Goal: Task Accomplishment & Management: Manage account settings

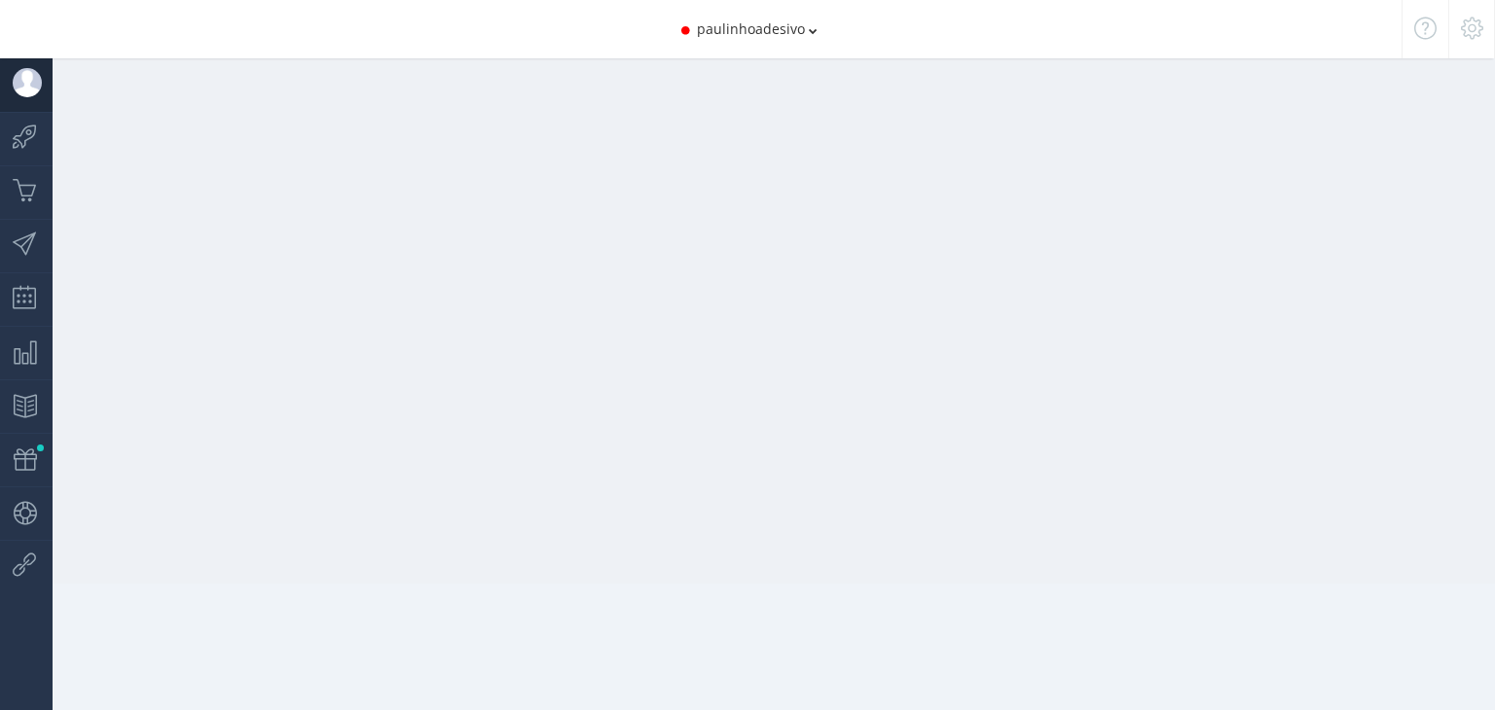
click at [813, 31] on icon at bounding box center [813, 31] width 9 height 14
click at [1413, 228] on div at bounding box center [762, 292] width 1466 height 584
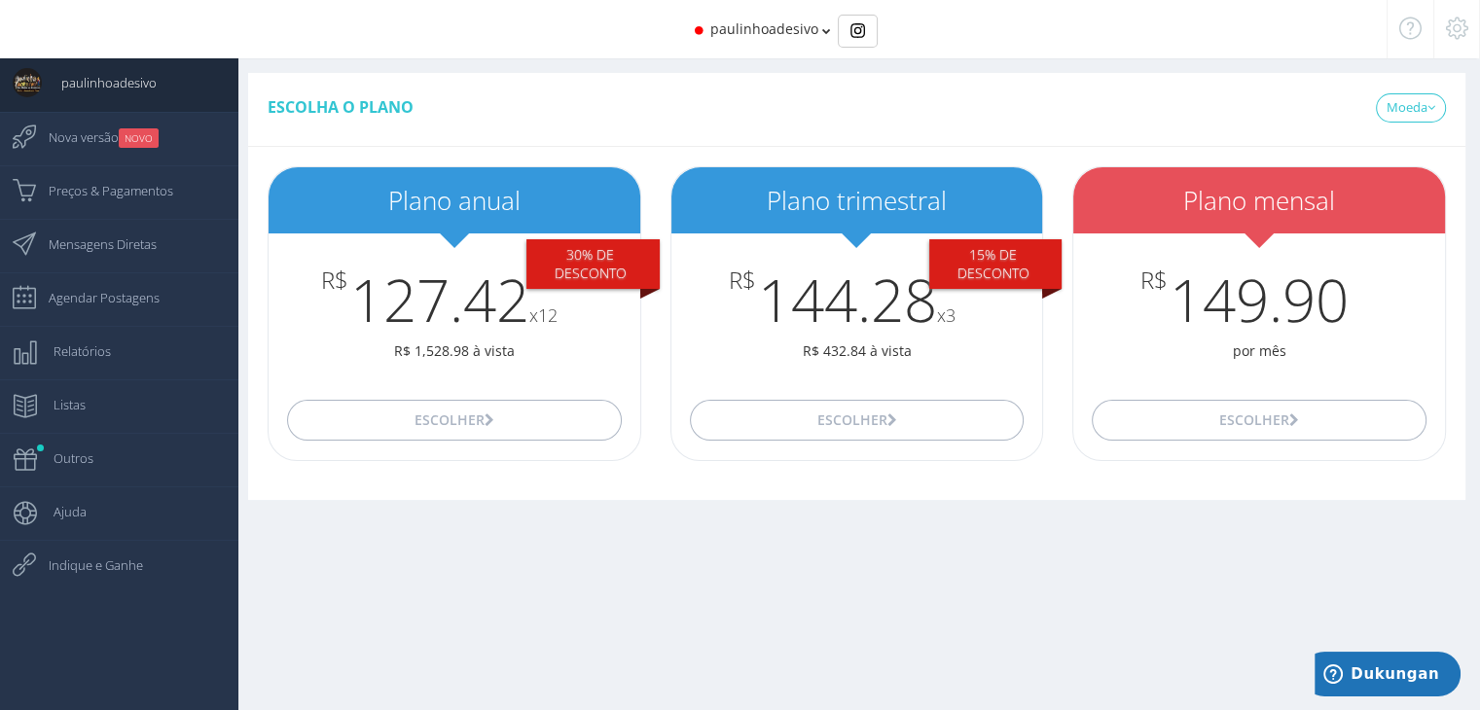
click at [1462, 25] on icon at bounding box center [1457, 28] width 22 height 14
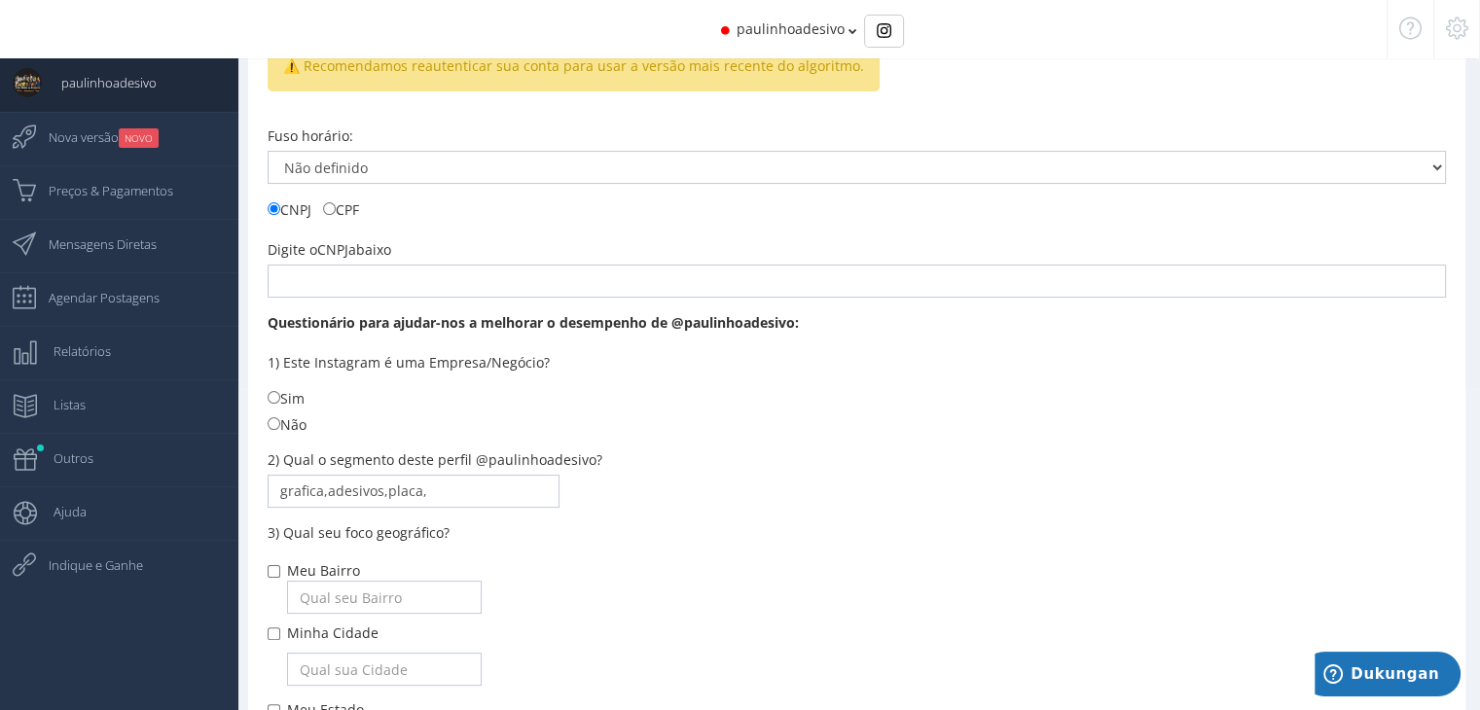
scroll to position [614, 0]
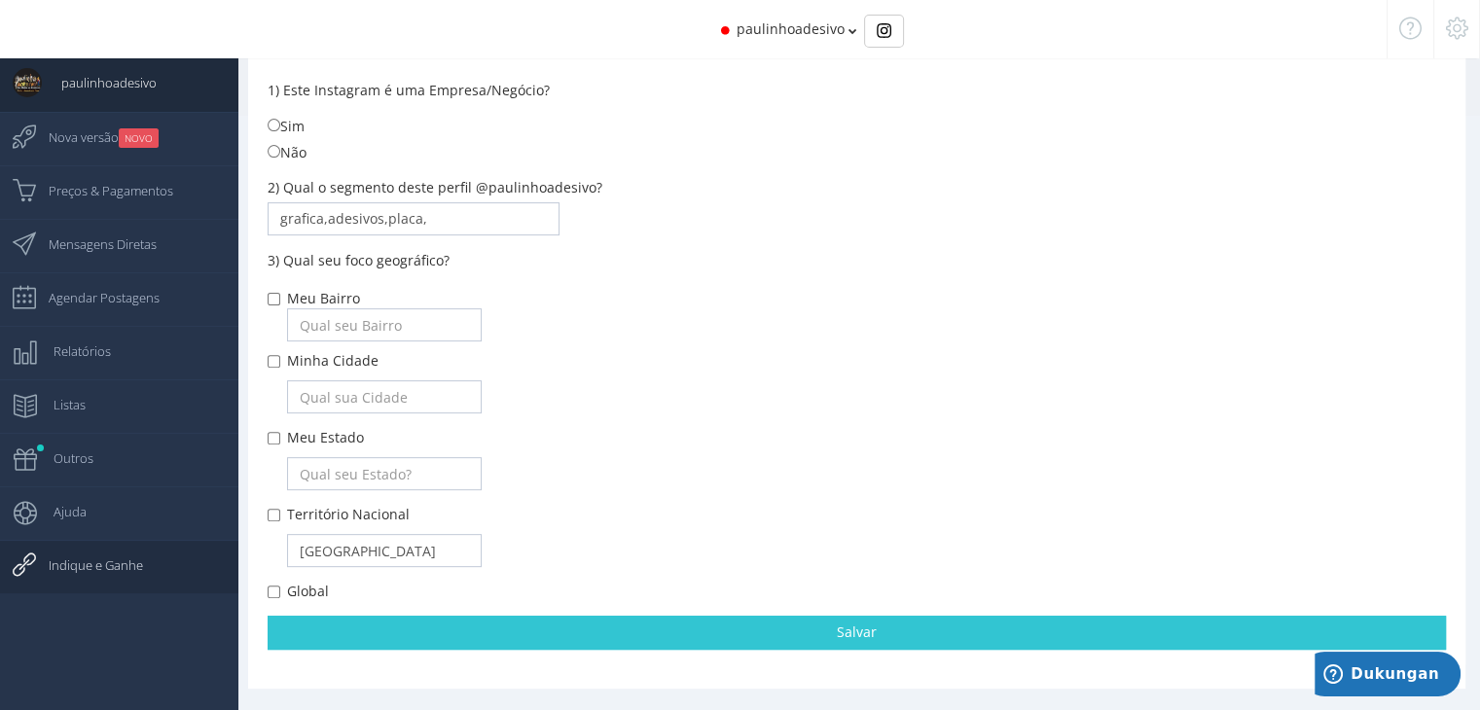
click at [87, 573] on span "Indique e Ganhe" at bounding box center [86, 565] width 114 height 49
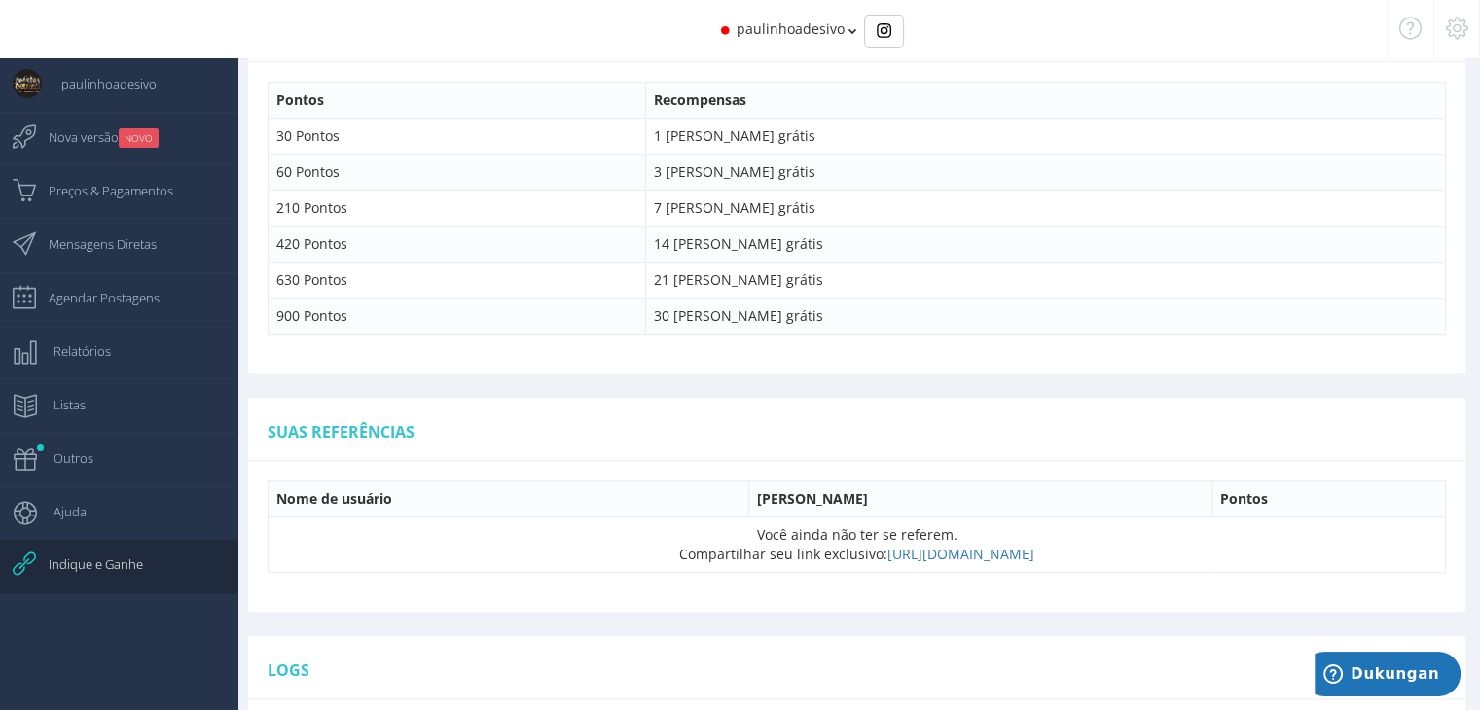
scroll to position [1249, 0]
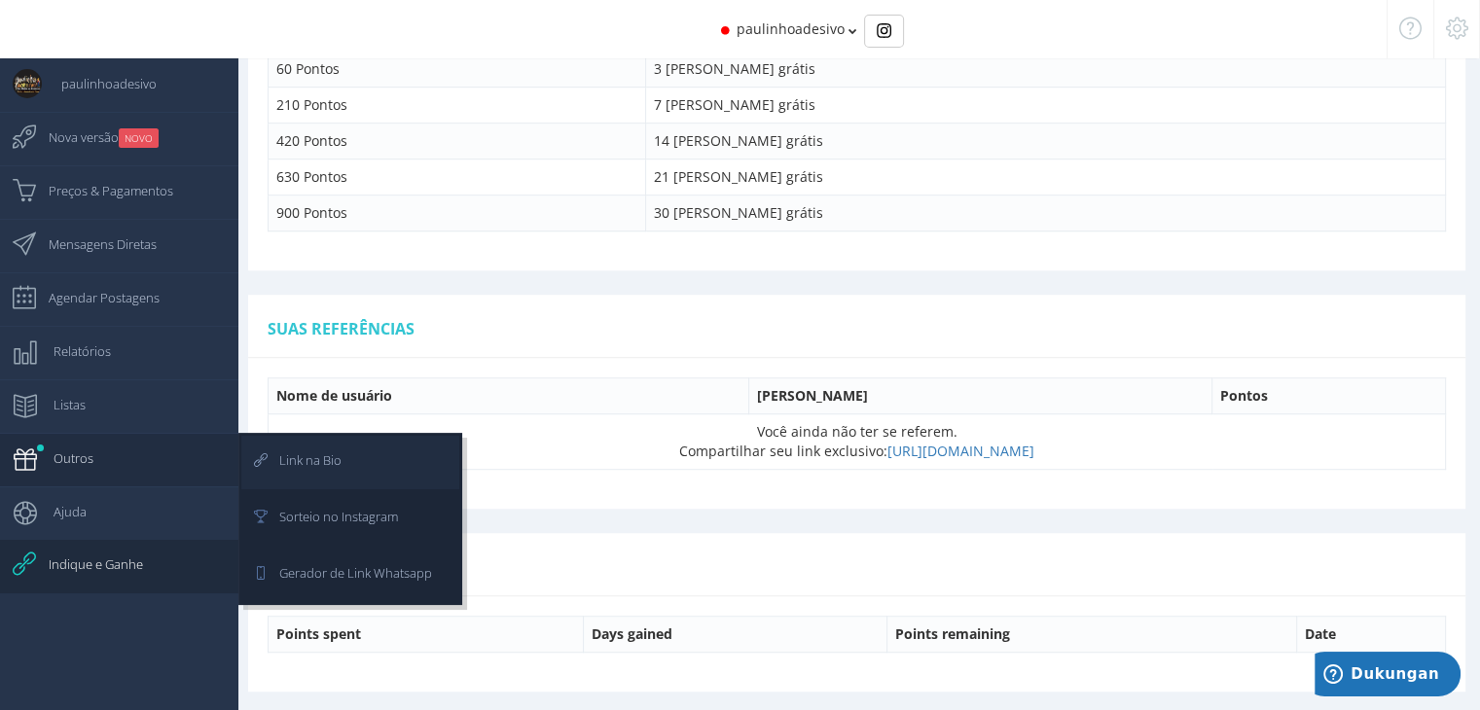
click at [334, 460] on span "Link na Bio" at bounding box center [301, 460] width 82 height 49
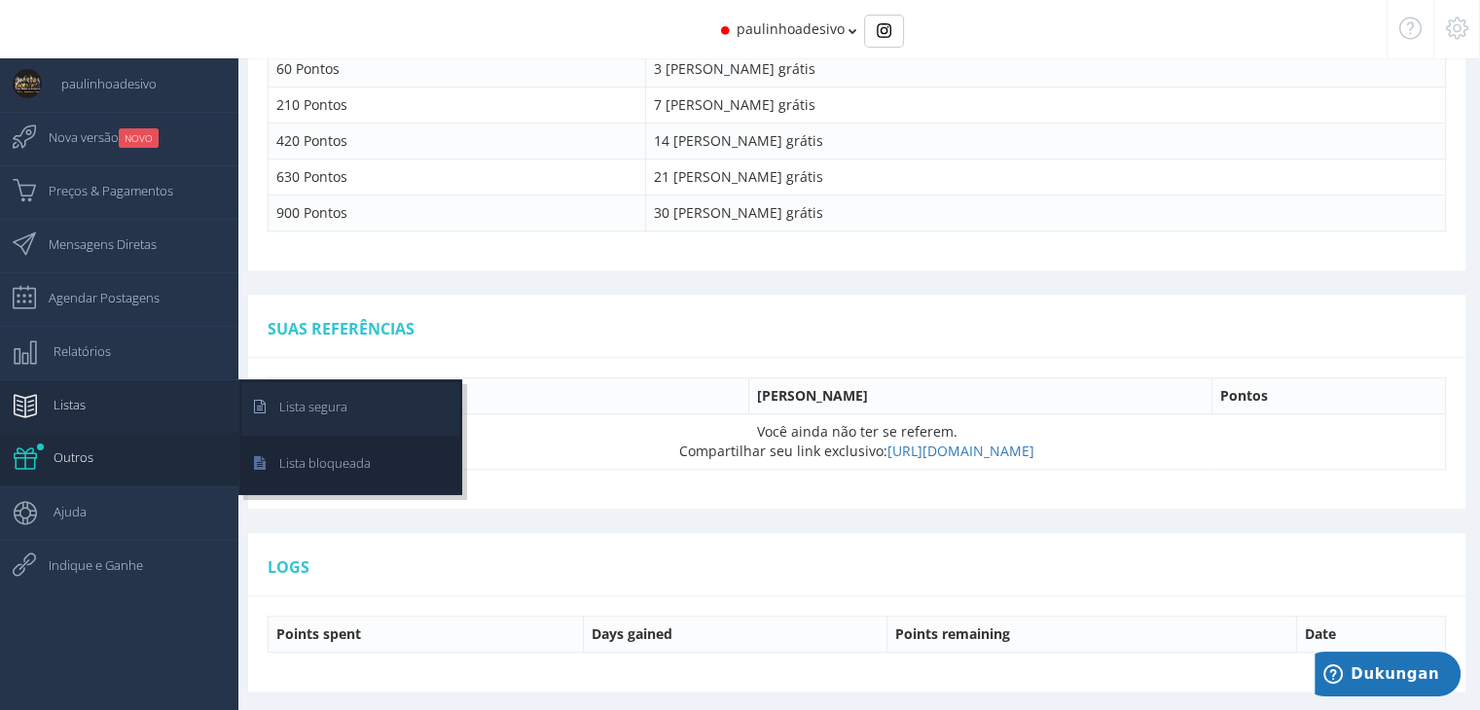
click at [292, 402] on span "Lista segura" at bounding box center [304, 406] width 88 height 49
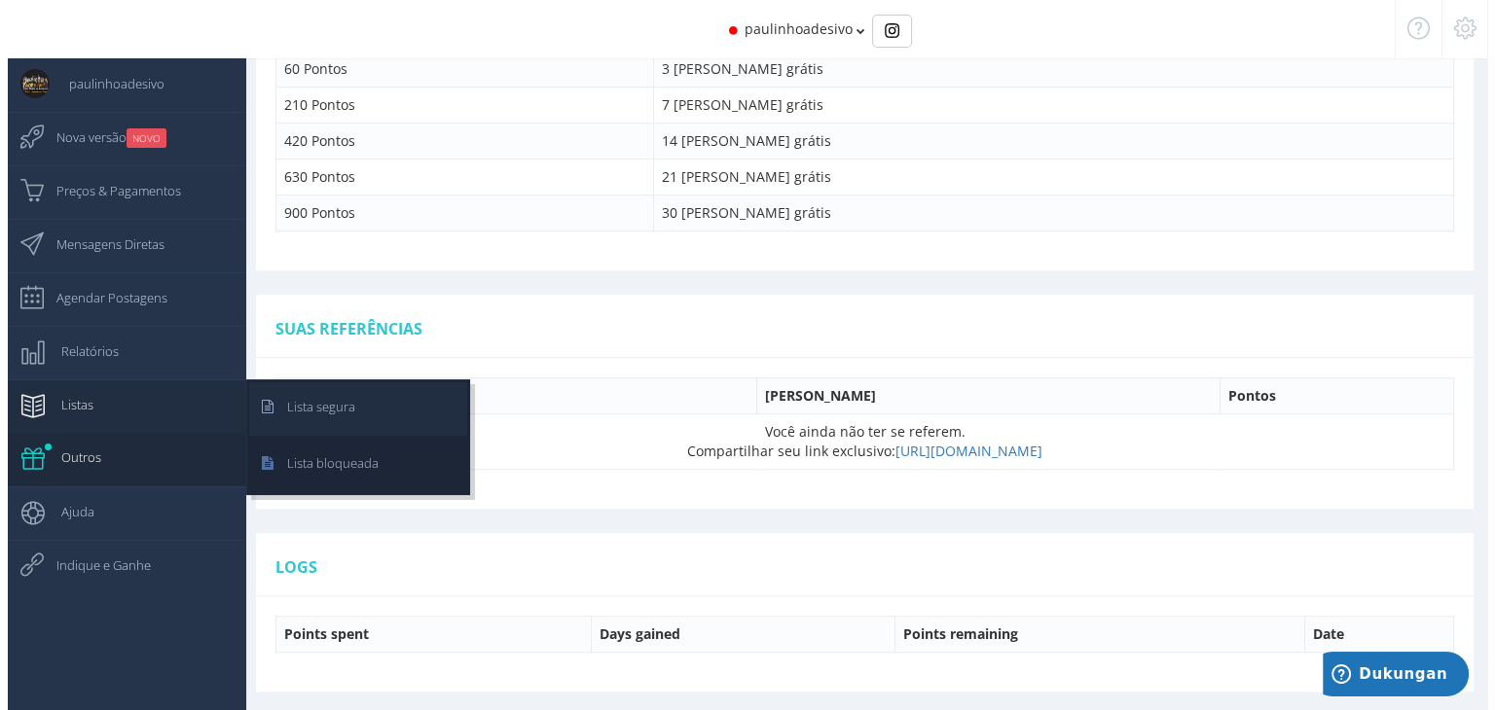
scroll to position [78, 0]
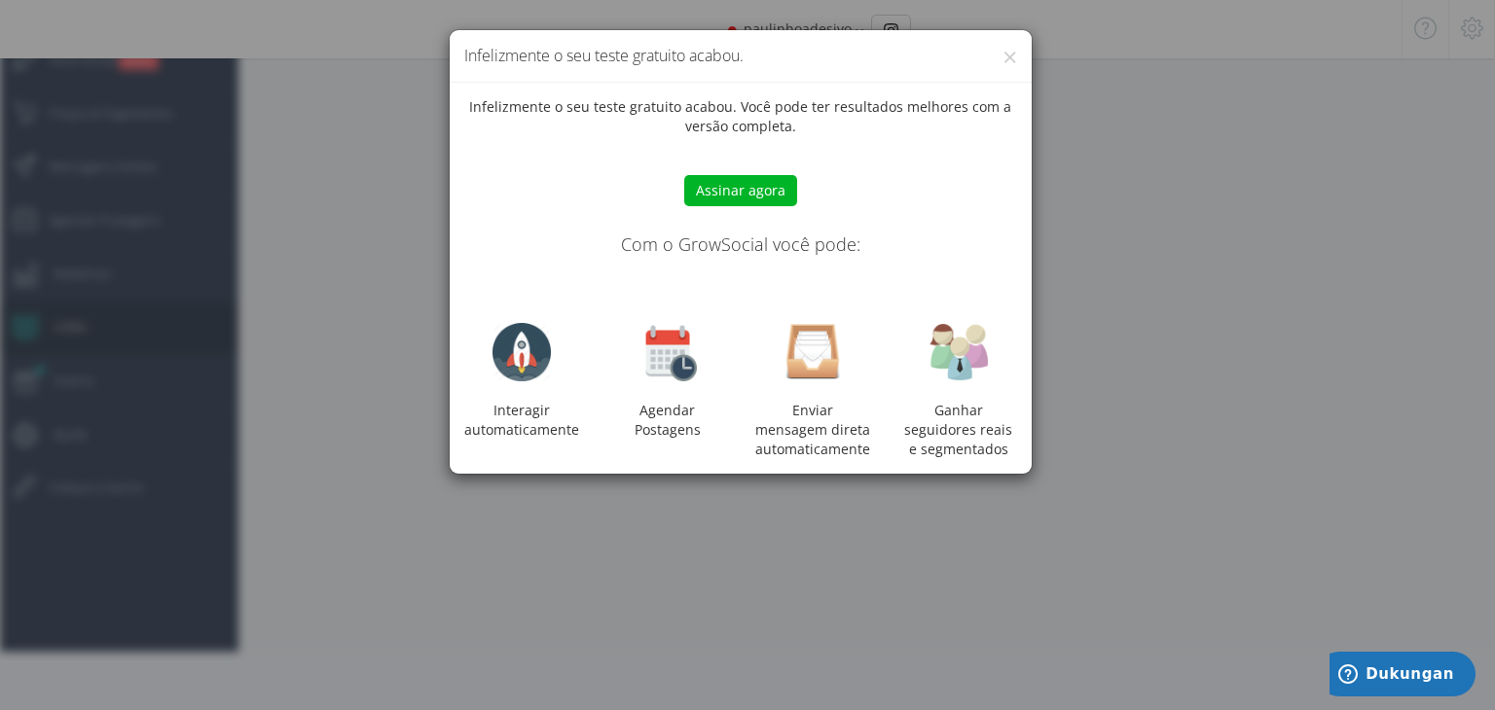
click at [767, 185] on button "Assinar agora" at bounding box center [740, 190] width 113 height 31
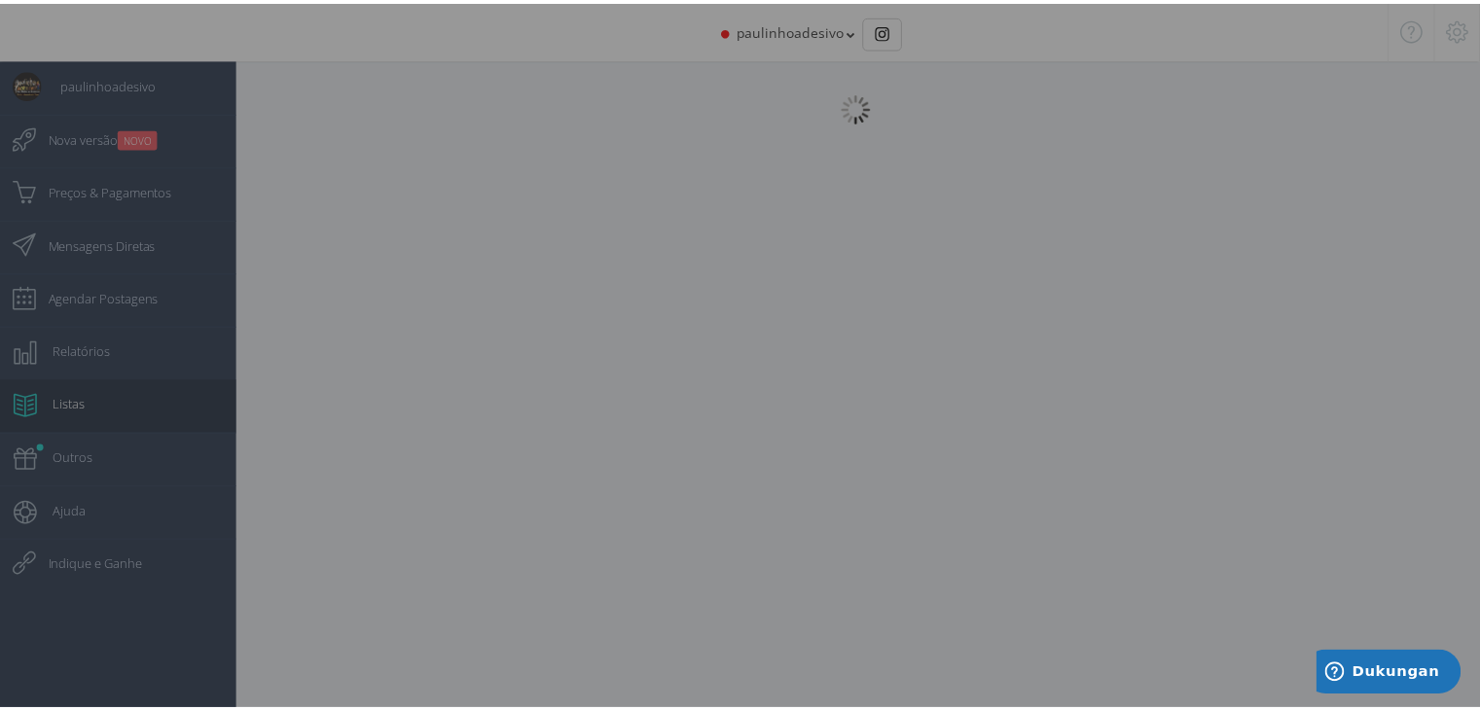
scroll to position [19, 0]
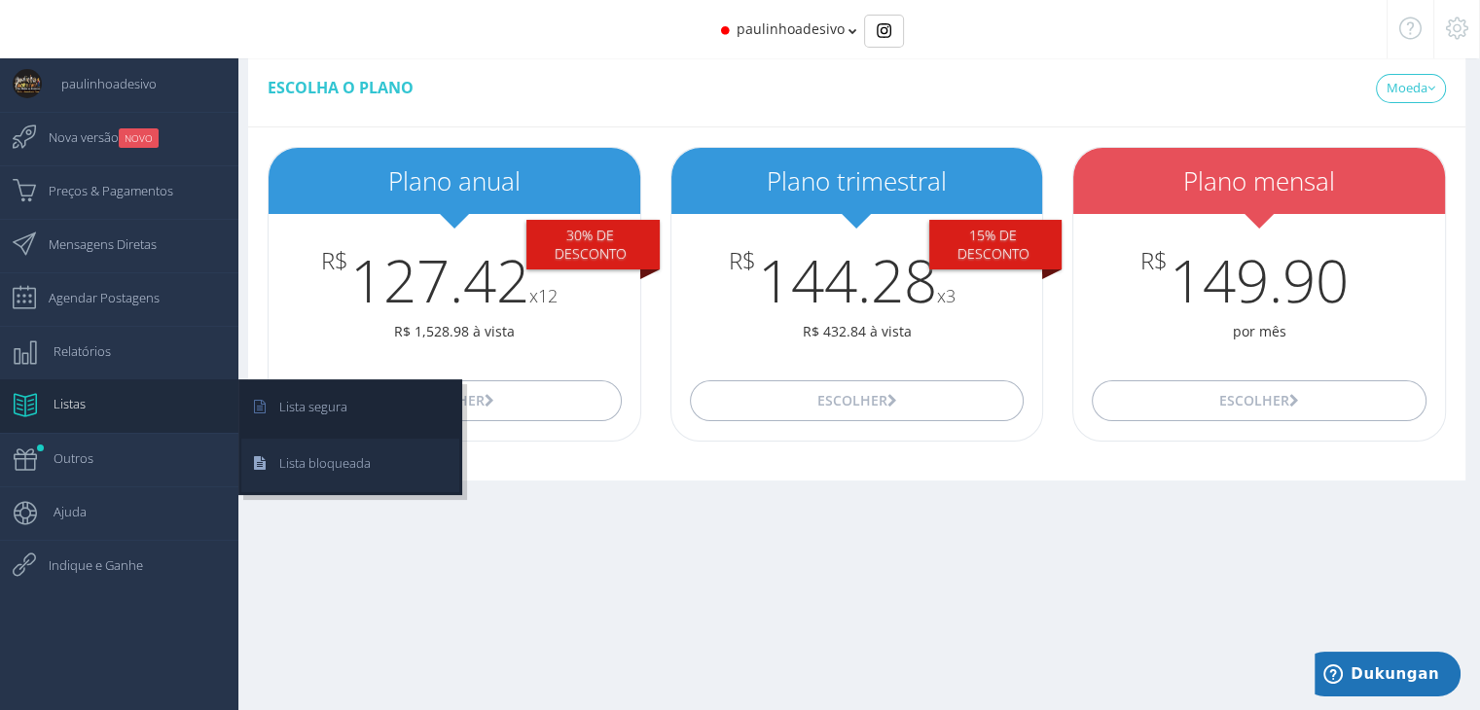
click at [324, 453] on span "Lista bloqueada" at bounding box center [315, 463] width 111 height 49
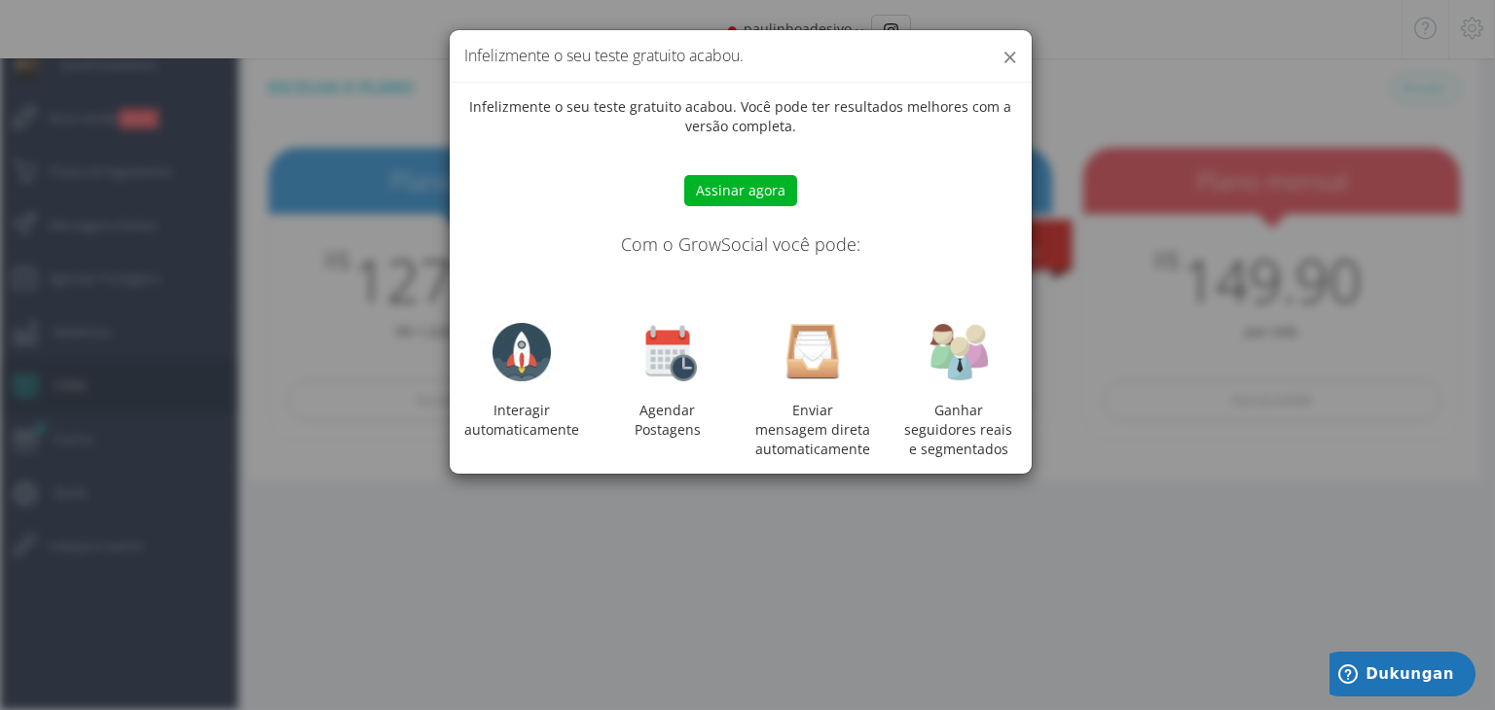
click at [1012, 54] on button "×" at bounding box center [1009, 57] width 15 height 26
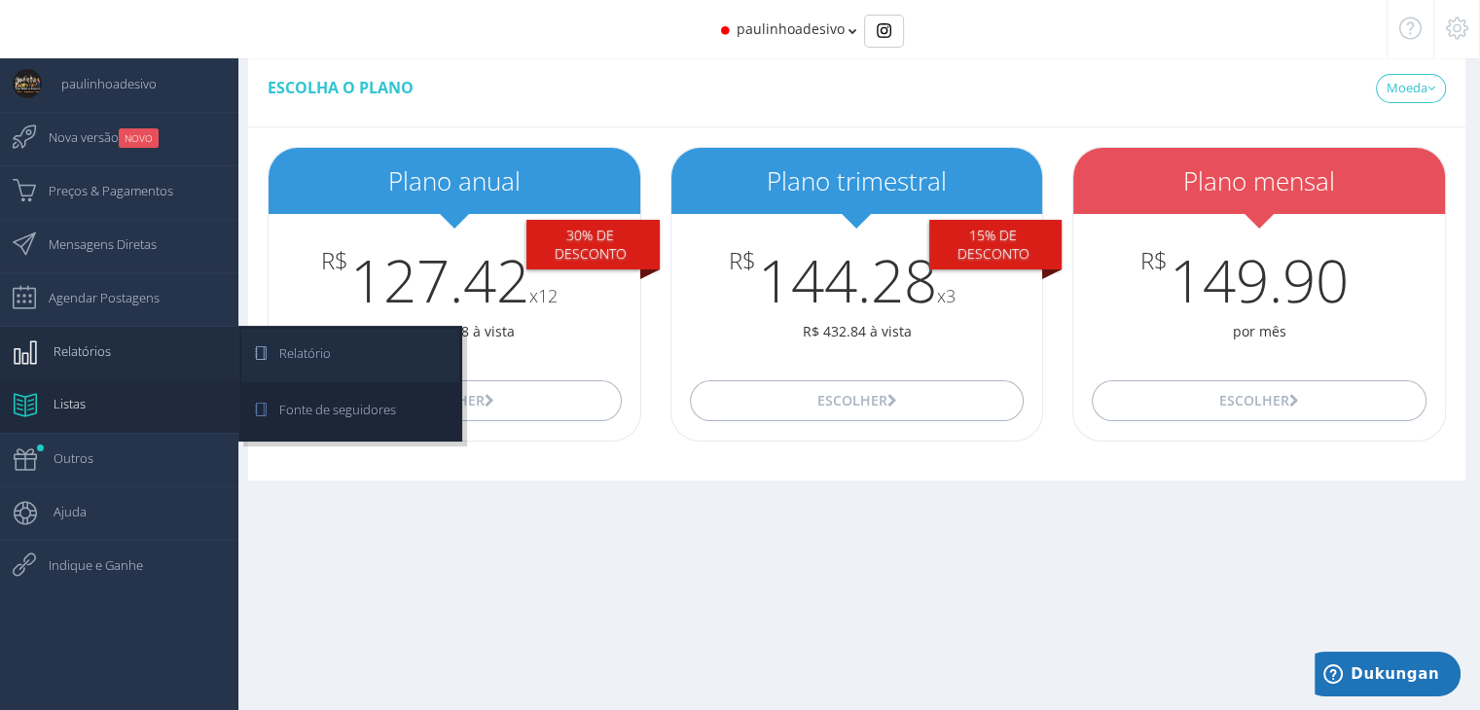
click at [324, 359] on span "Relatório" at bounding box center [295, 353] width 71 height 49
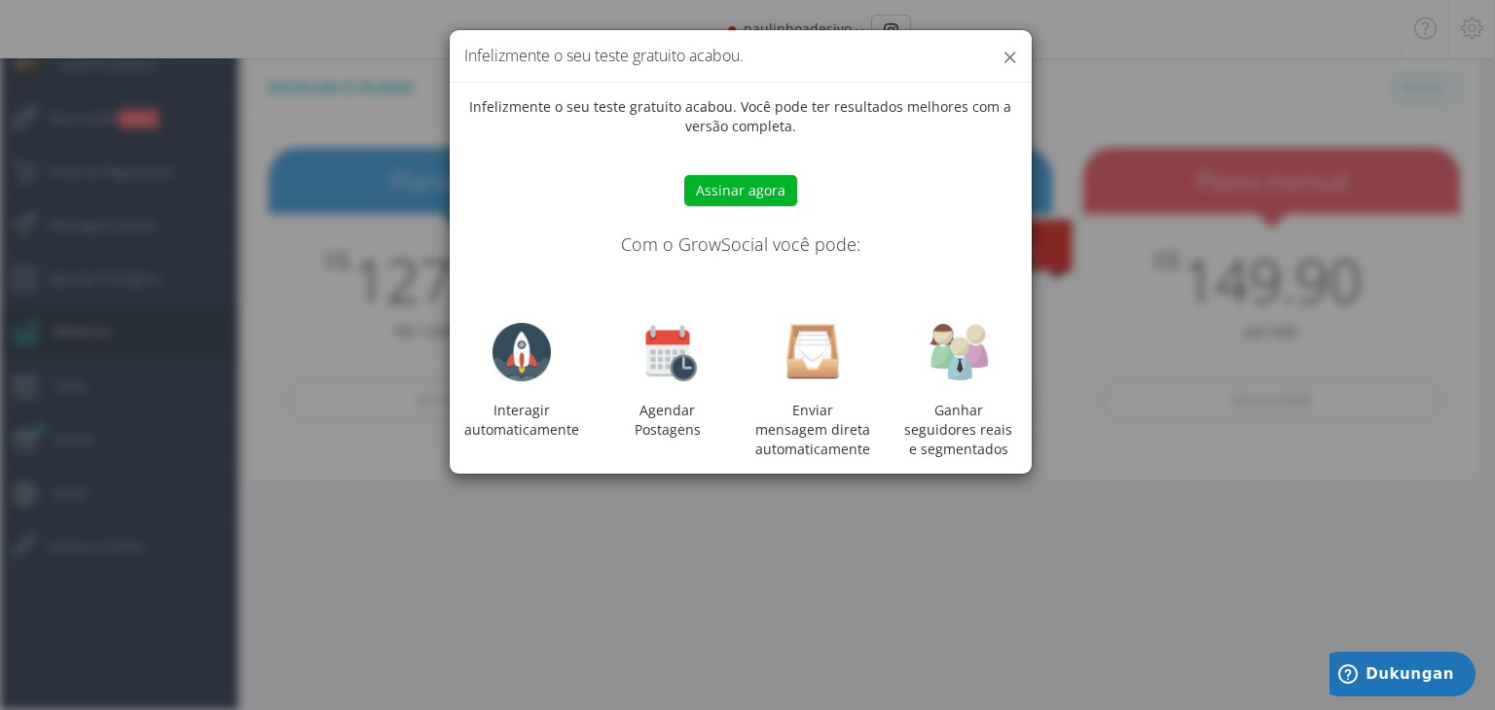
click at [1010, 53] on button "×" at bounding box center [1009, 57] width 15 height 26
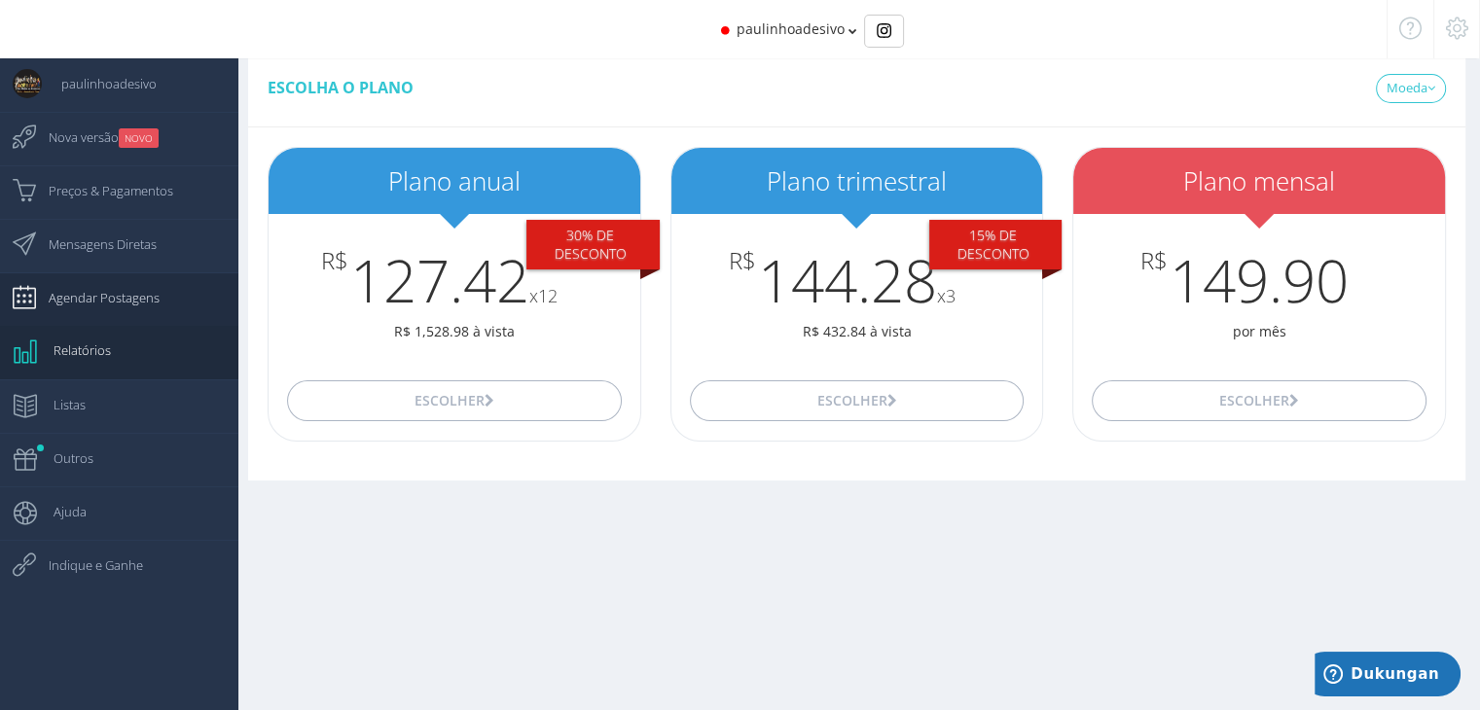
click at [84, 295] on span "Agendar Postagens" at bounding box center [94, 297] width 130 height 49
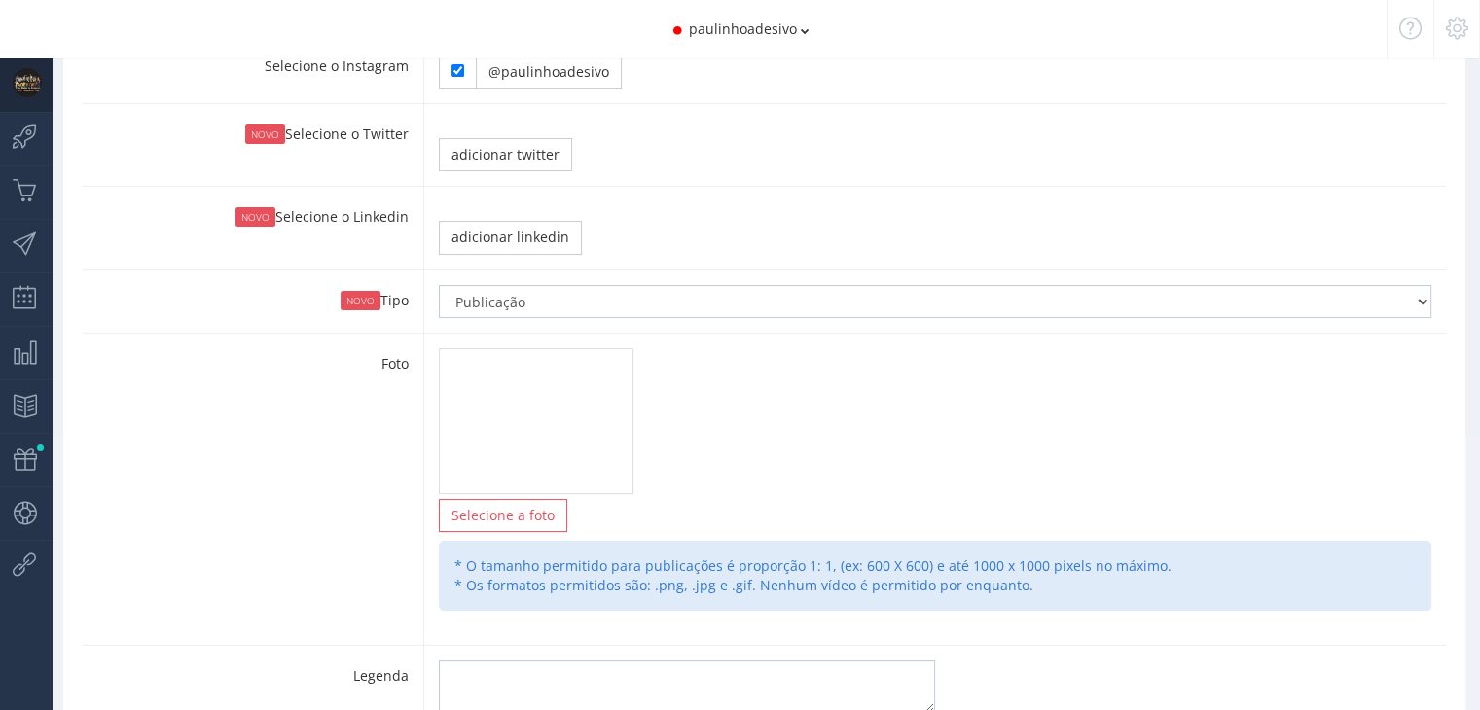
scroll to position [195, 0]
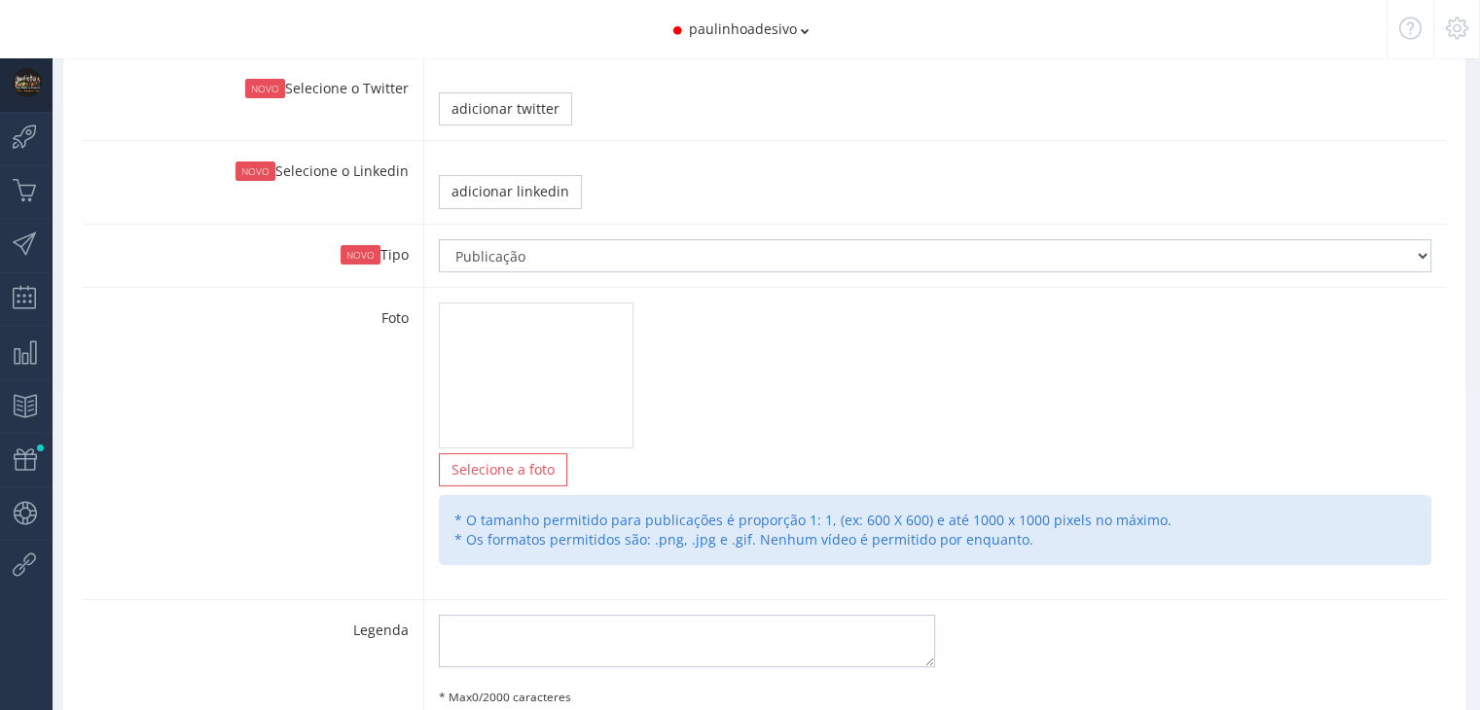
type input "21:40"
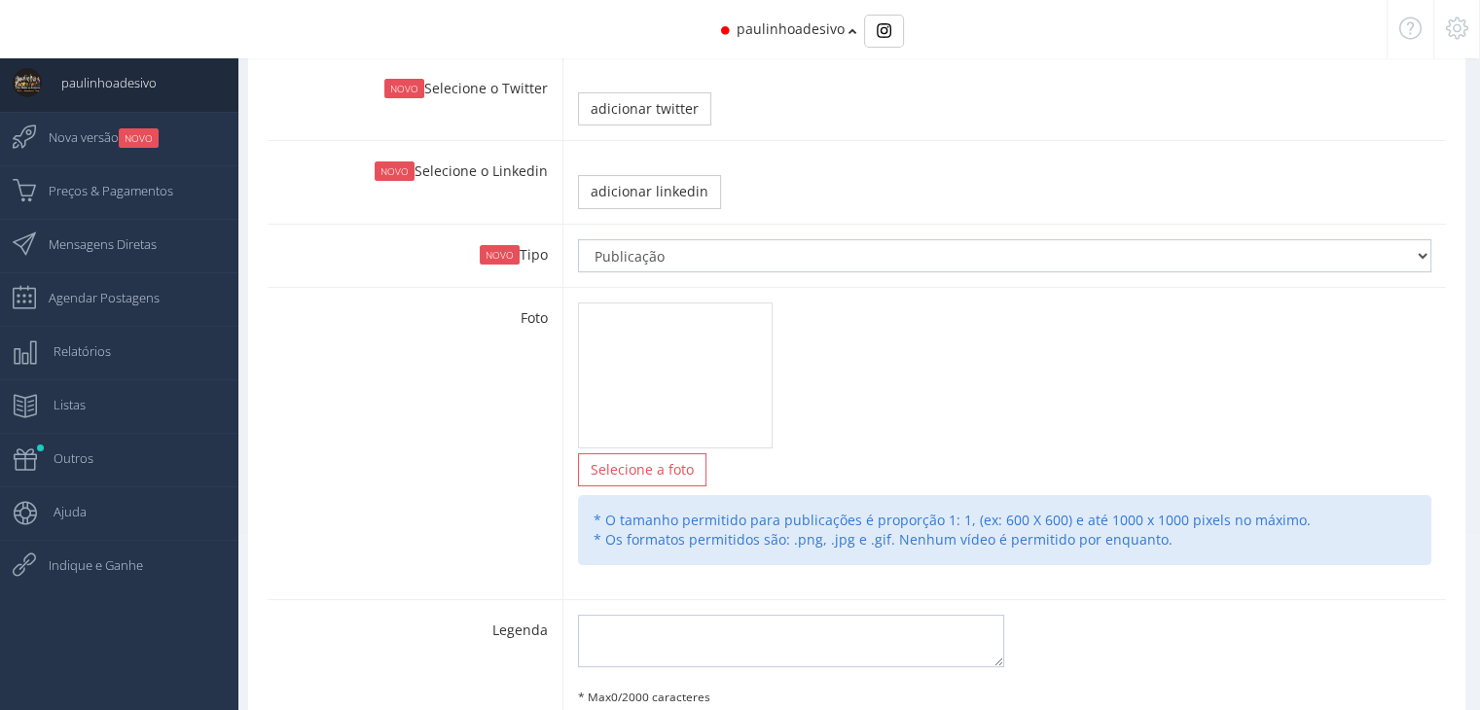
scroll to position [0, 0]
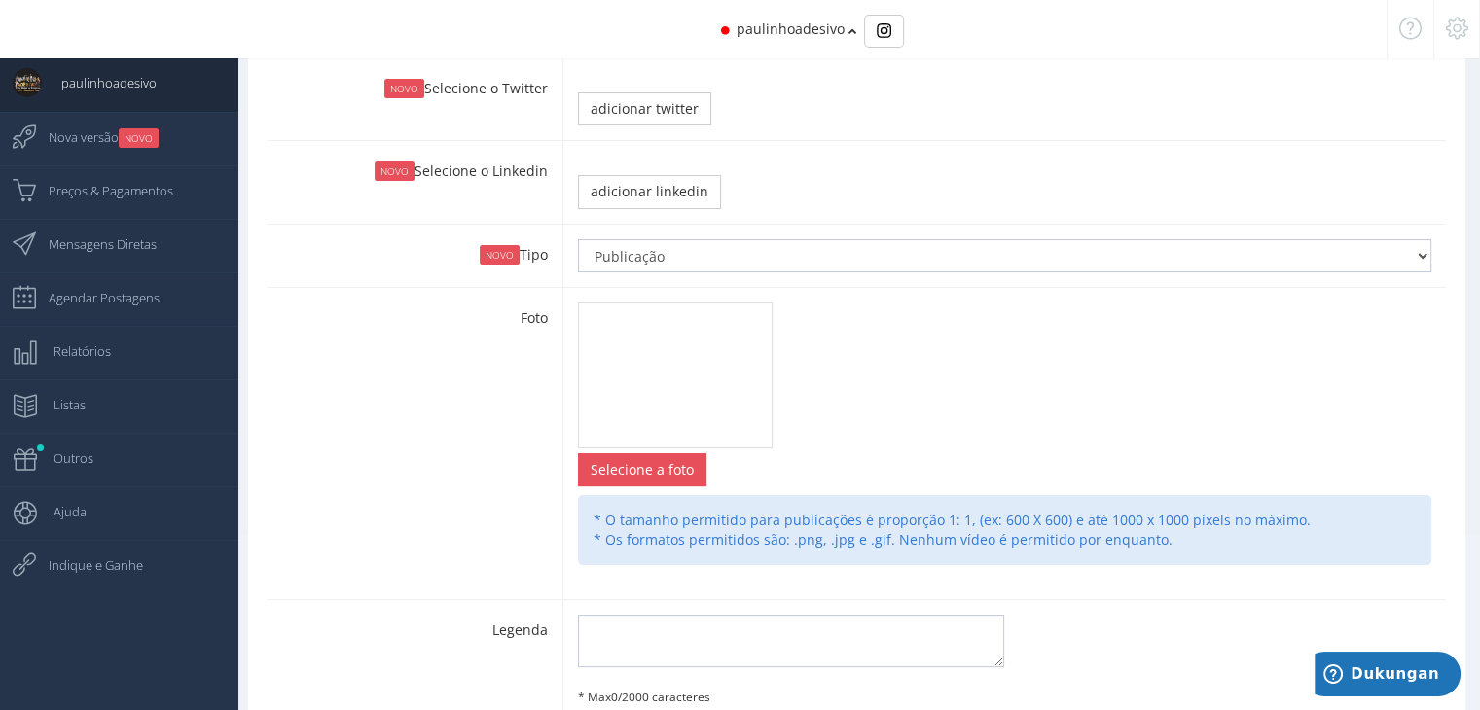
click at [641, 468] on input "file" at bounding box center [642, 469] width 127 height 31
type input "C:\fakepath\indomaret.php"
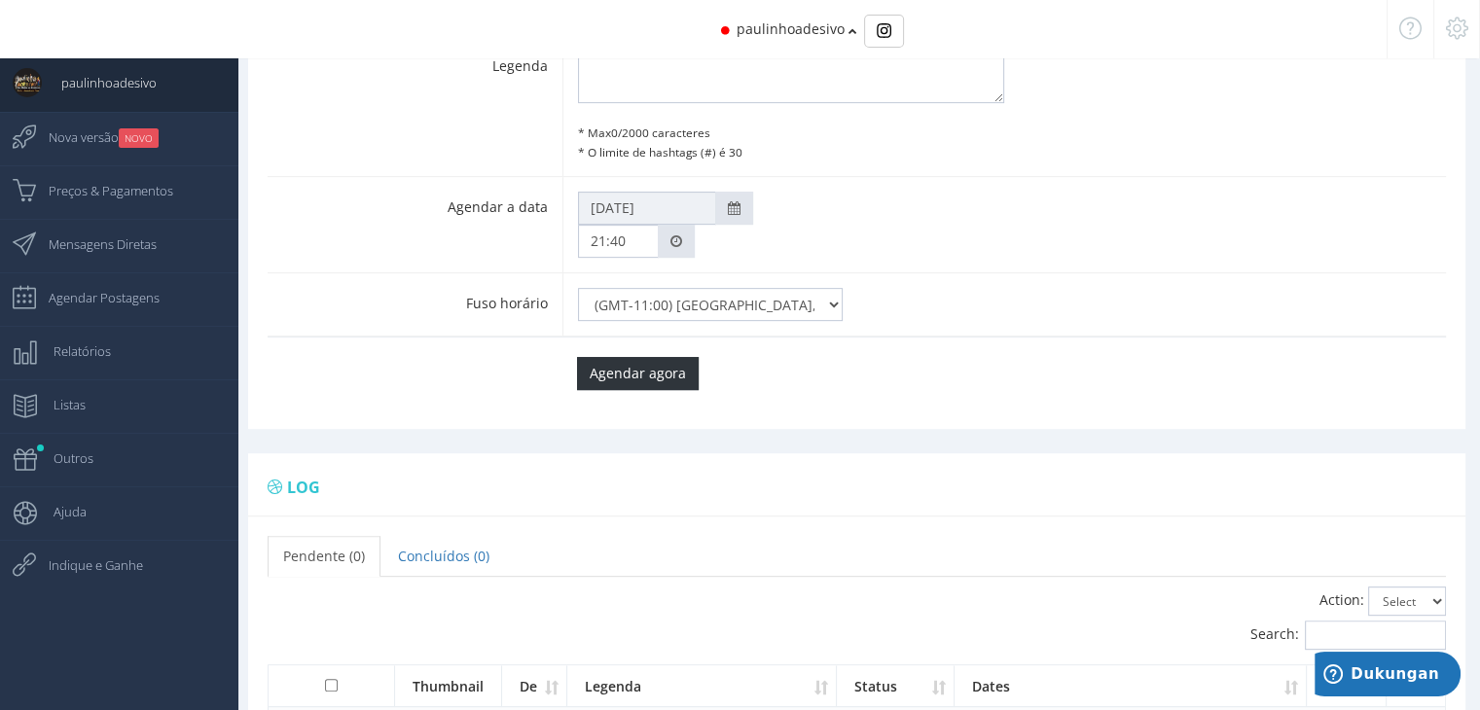
scroll to position [778, 0]
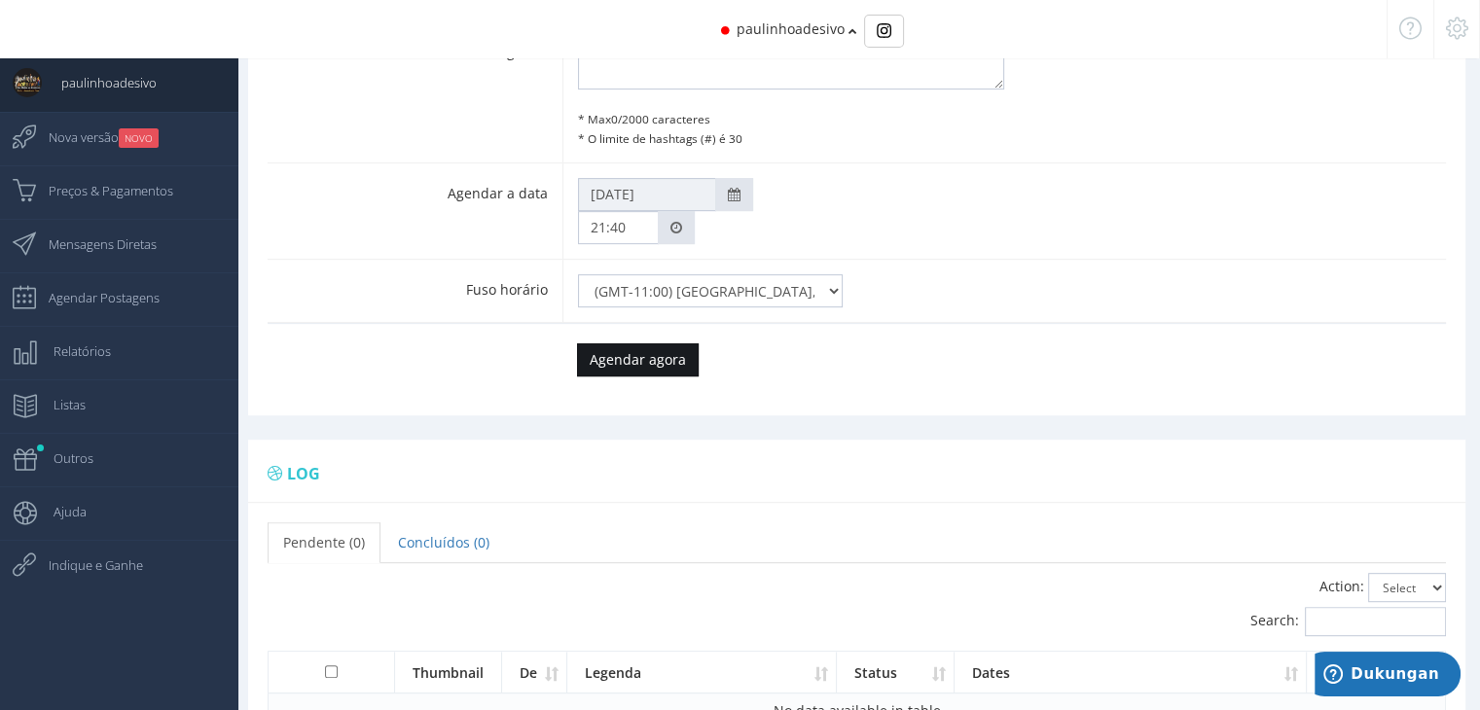
click at [667, 355] on input "Agendar agora" at bounding box center [638, 360] width 122 height 33
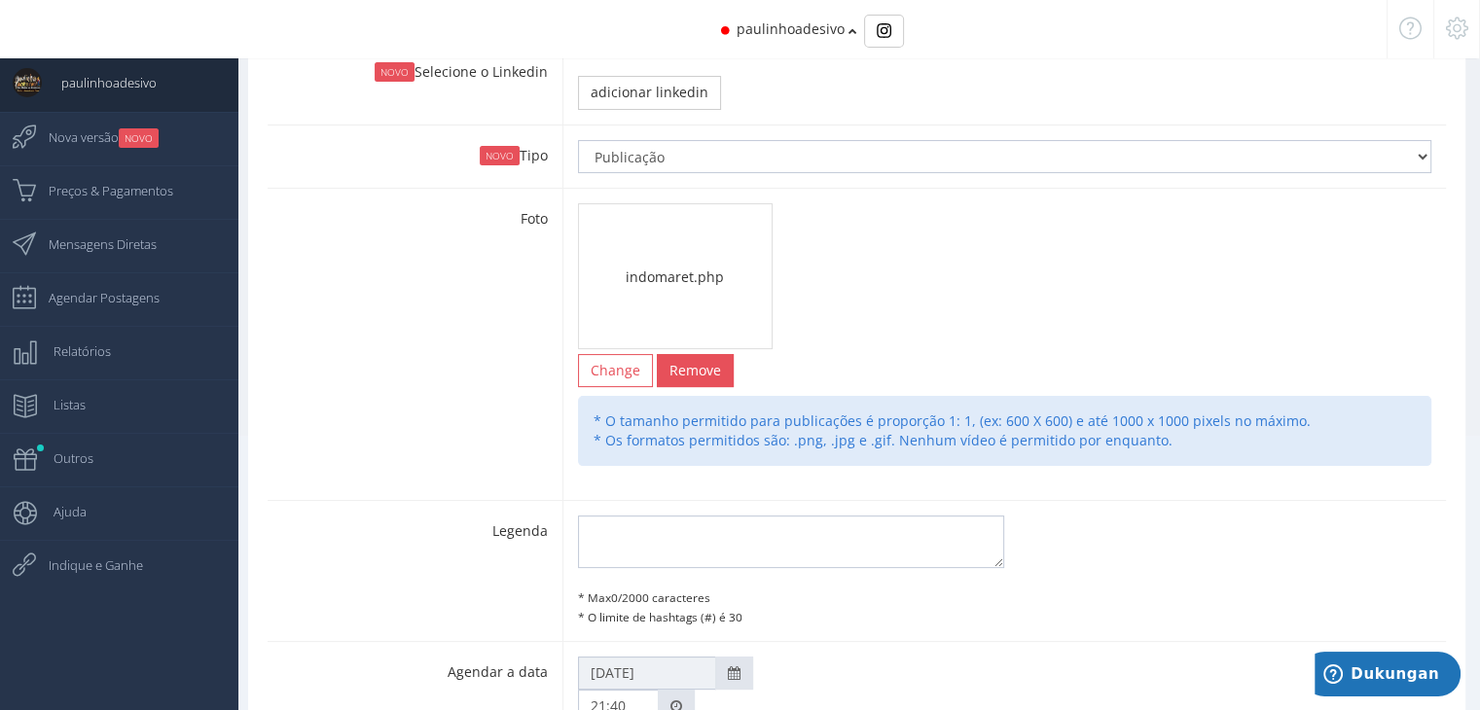
scroll to position [286, 0]
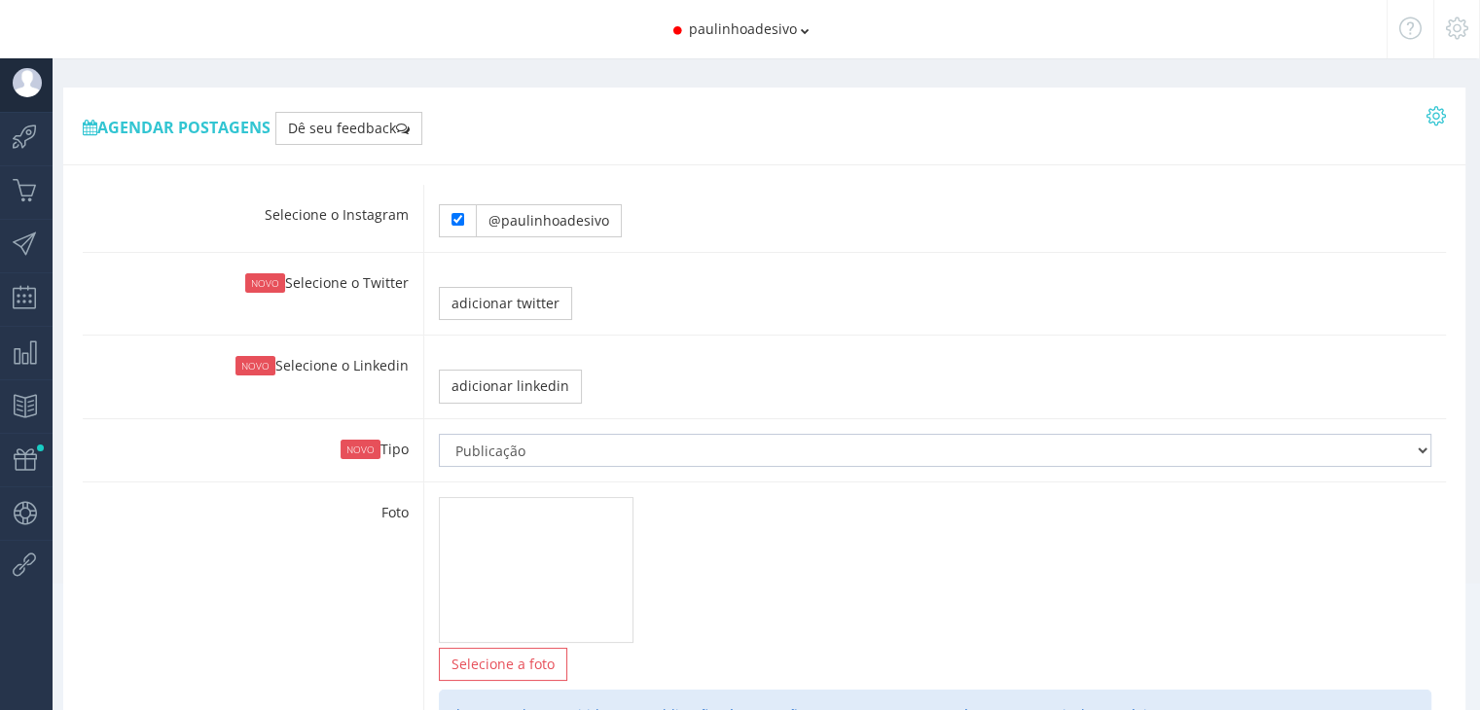
type input "21:40"
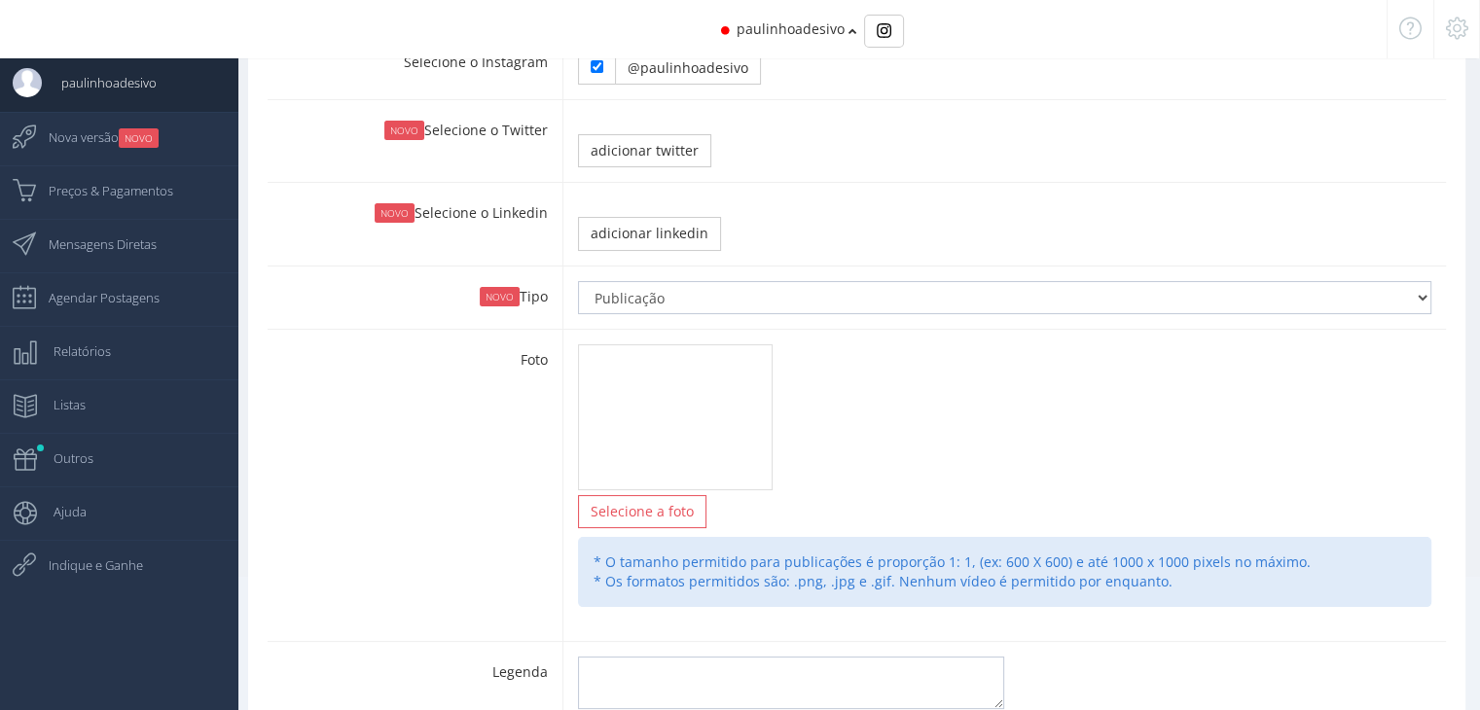
scroll to position [195, 0]
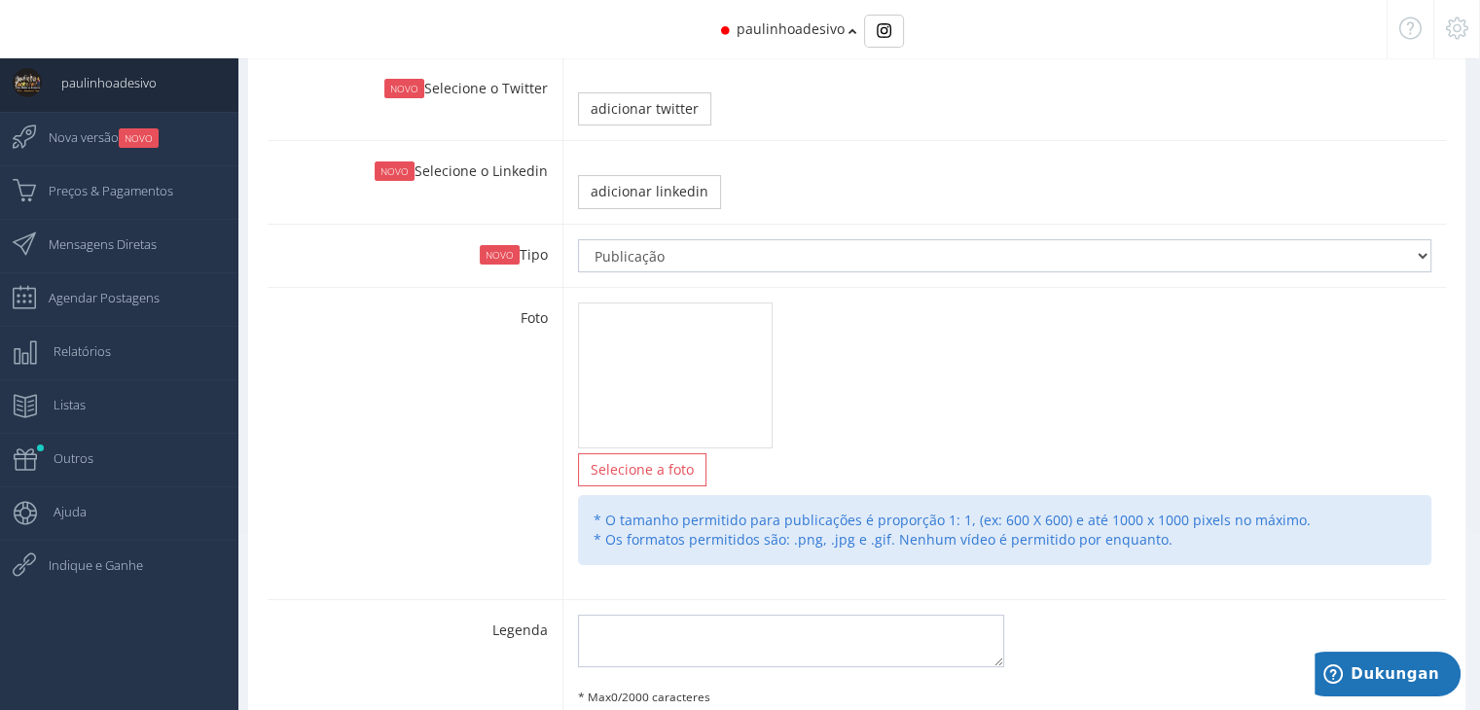
drag, startPoint x: 643, startPoint y: 360, endPoint x: 1191, endPoint y: 353, distance: 547.9
click at [1216, 353] on div "Selecione a foto Change Remove * O tamanho permitido para publicações é proporç…" at bounding box center [1004, 443] width 884 height 311
click at [725, 343] on div at bounding box center [675, 376] width 195 height 146
click at [763, 355] on div at bounding box center [675, 376] width 195 height 146
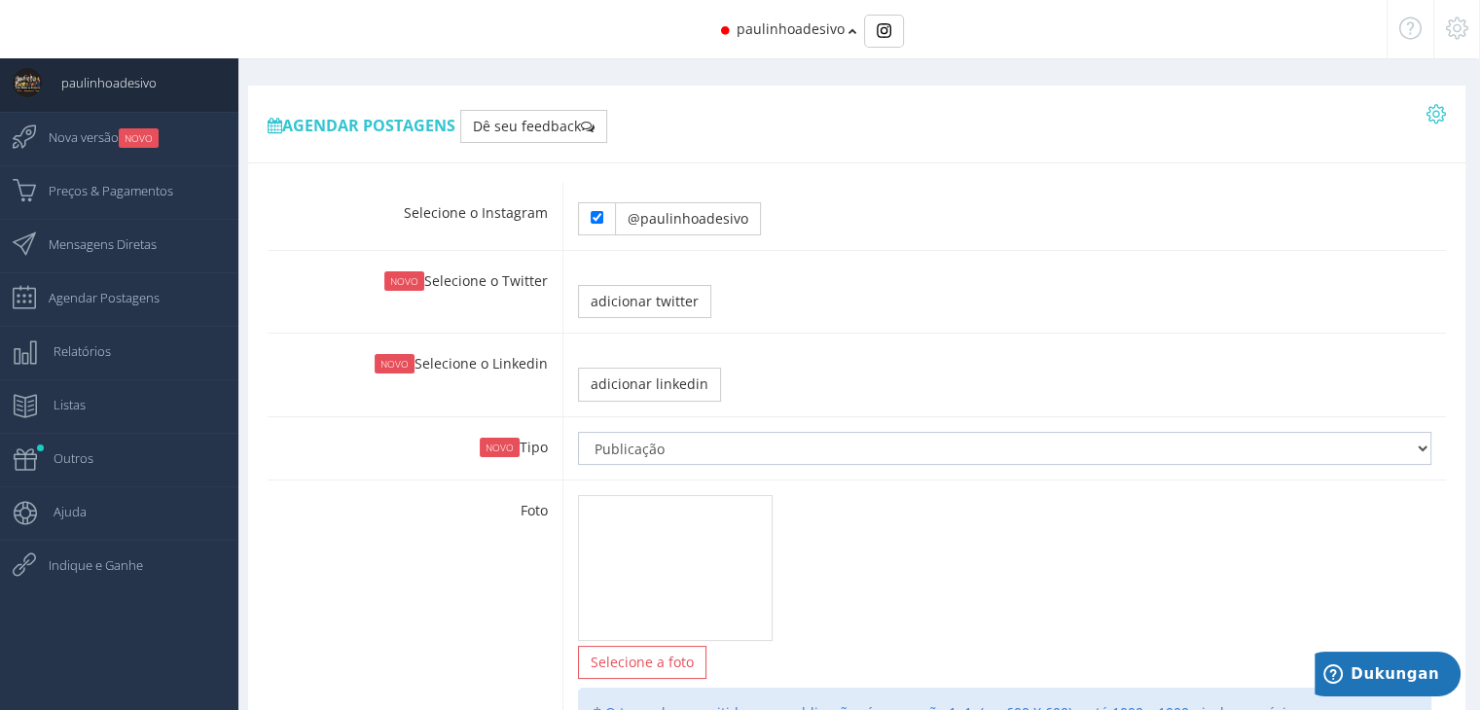
scroll to position [0, 0]
click at [1442, 112] on icon at bounding box center [1436, 116] width 19 height 14
click at [1362, 154] on link "re-autenticar" at bounding box center [1361, 156] width 168 height 33
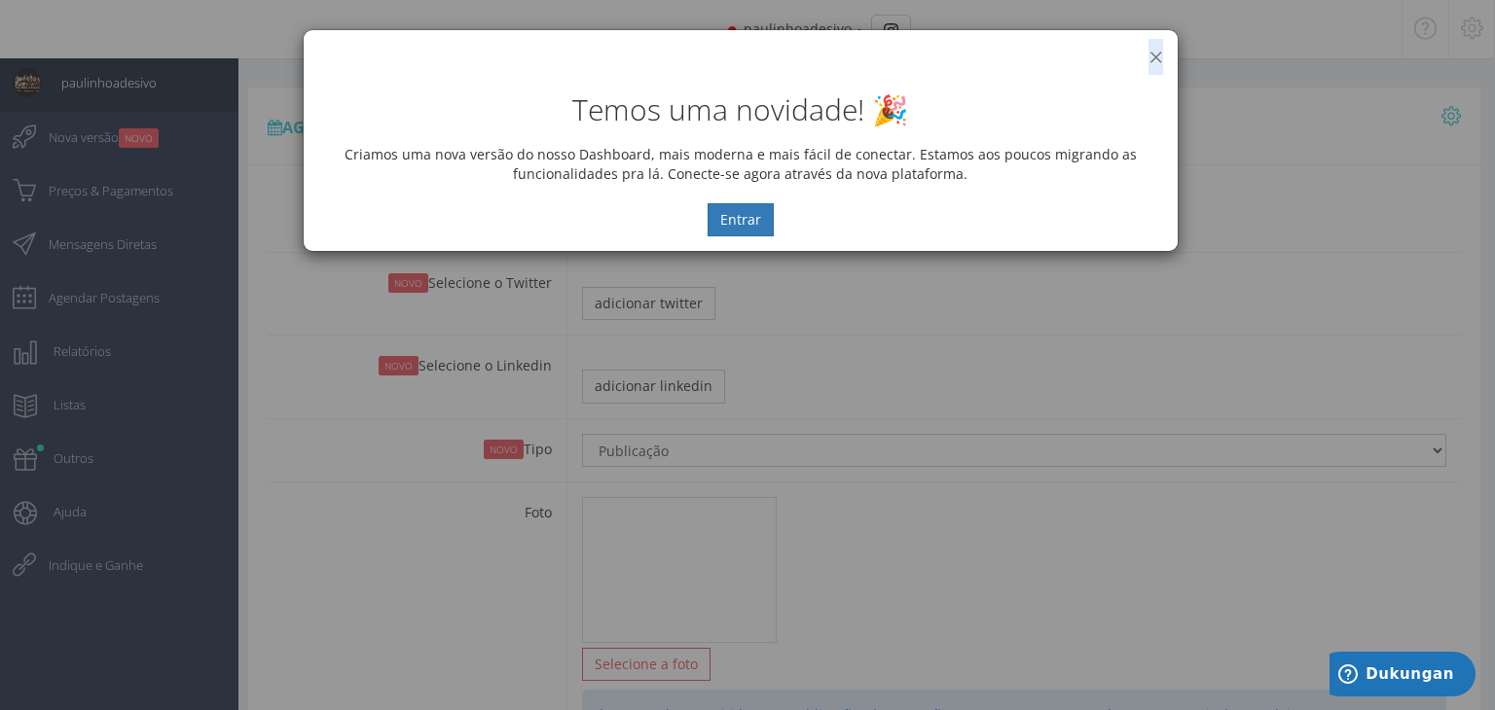
drag, startPoint x: 1137, startPoint y: 41, endPoint x: 1157, endPoint y: 54, distance: 24.6
click at [1157, 54] on div "× IG Grow Social" at bounding box center [741, 44] width 874 height 29
click at [1157, 54] on button "×" at bounding box center [1155, 57] width 15 height 26
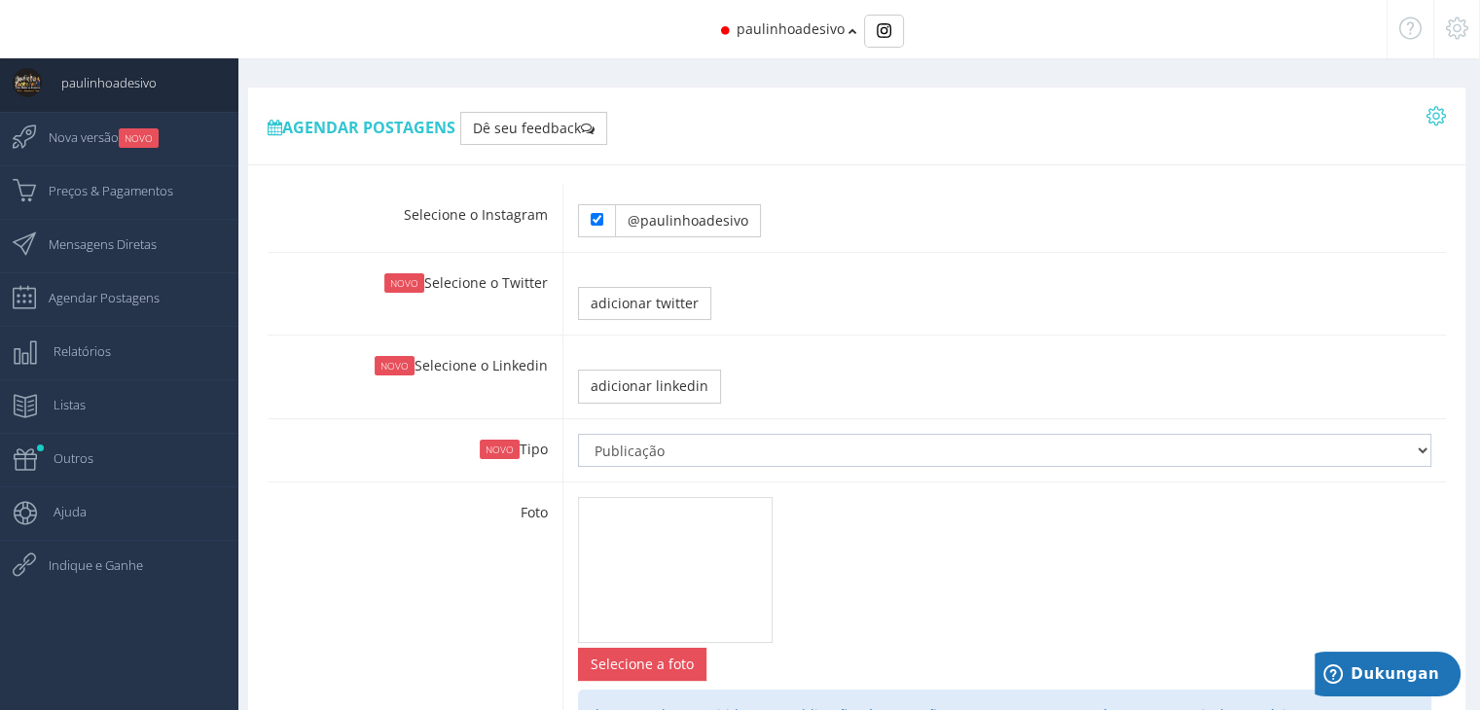
click at [698, 653] on input "file" at bounding box center [642, 664] width 127 height 31
type input "C:\fakepath\indomaret.php"
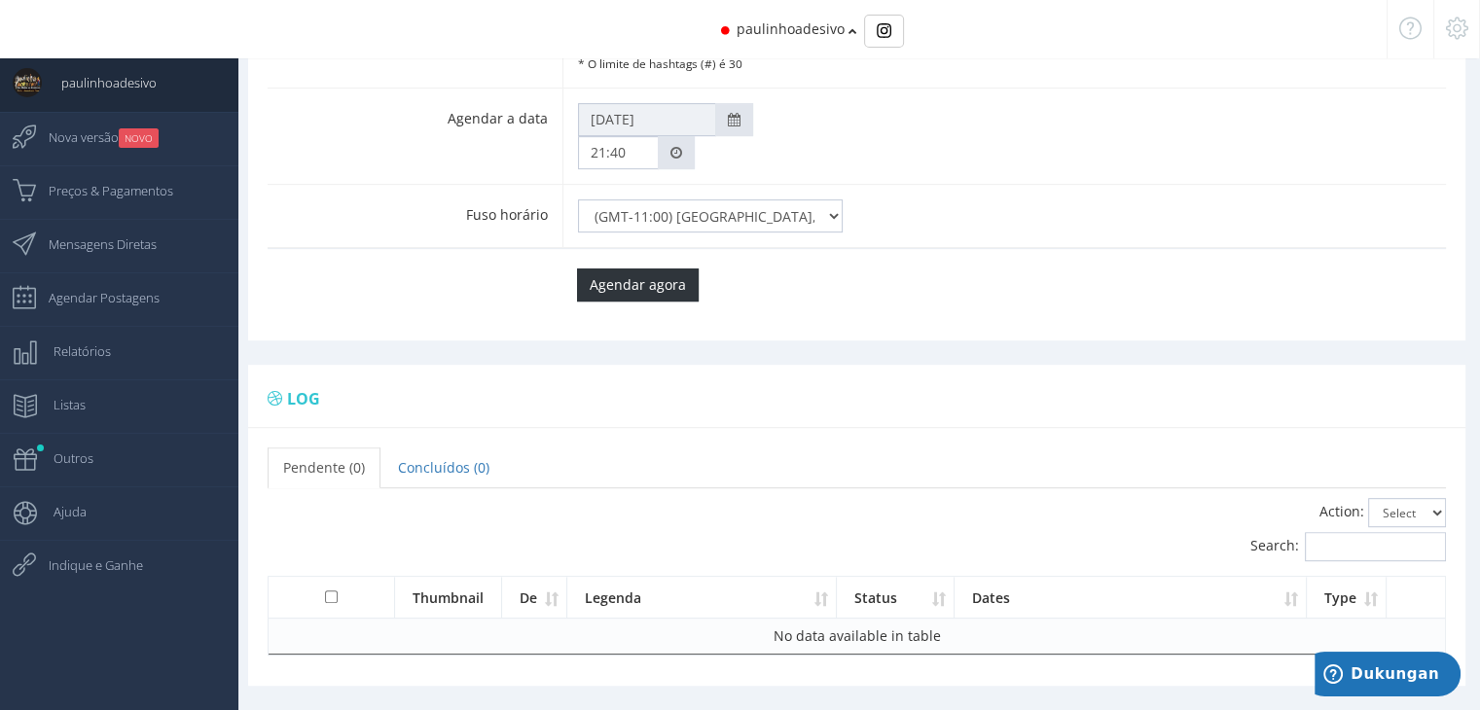
scroll to position [870, 0]
click at [190, 214] on link "Preços & Pagamentos" at bounding box center [119, 192] width 238 height 54
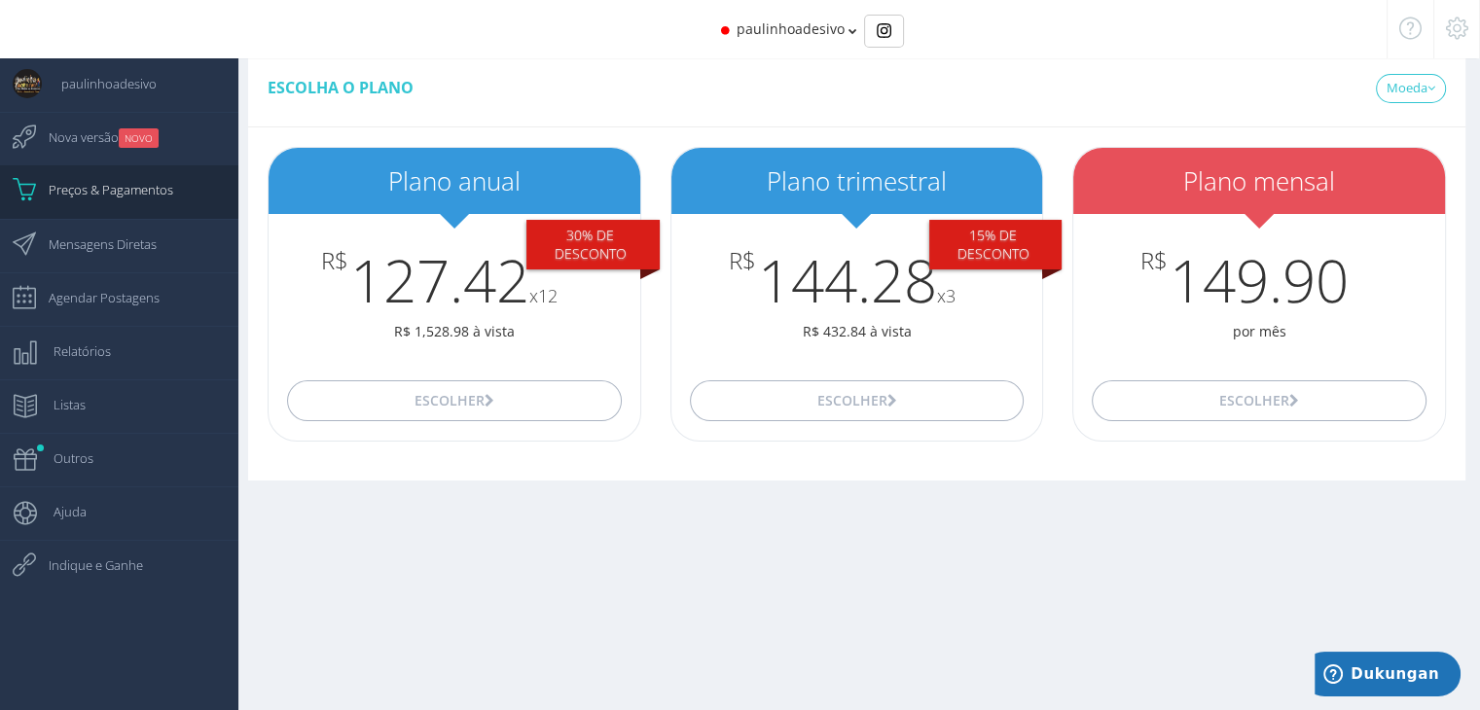
click at [127, 16] on div at bounding box center [94, 29] width 188 height 58
